Goal: Transaction & Acquisition: Purchase product/service

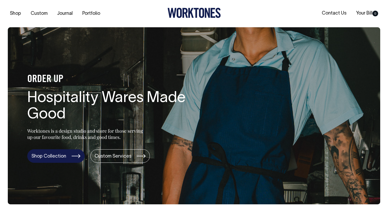
click at [50, 156] on link "Shop Collection" at bounding box center [55, 156] width 57 height 14
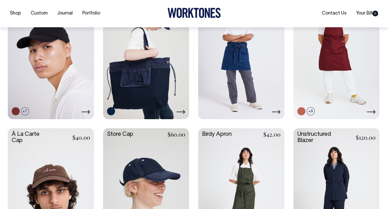
scroll to position [164, 0]
click at [136, 92] on link at bounding box center [146, 54] width 86 height 128
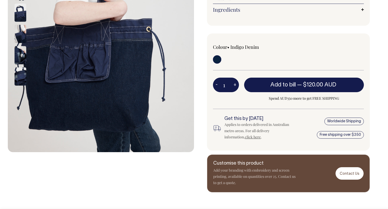
scroll to position [150, 0]
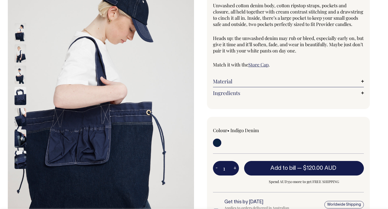
click at [227, 96] on link "Ingredients" at bounding box center [288, 93] width 151 height 6
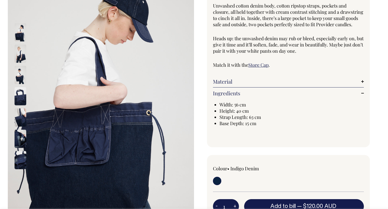
click at [222, 85] on link "Material" at bounding box center [288, 81] width 151 height 6
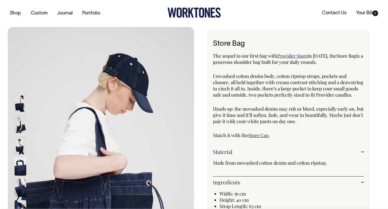
scroll to position [0, 0]
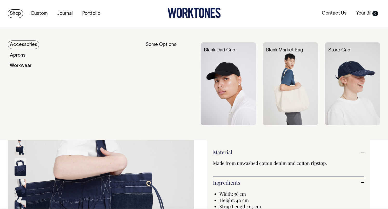
click at [17, 15] on link "Shop" at bounding box center [15, 13] width 15 height 9
